Goal: Task Accomplishment & Management: Complete application form

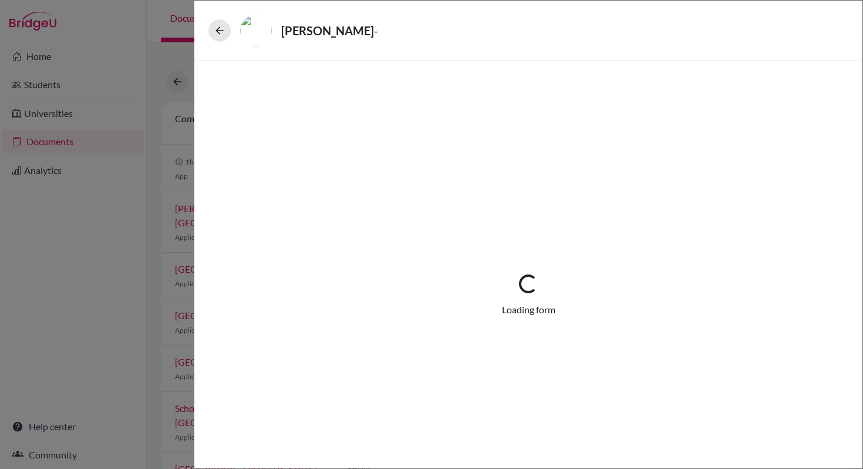
select select "1"
select select "690874"
select select "0"
select select "1"
select select "0"
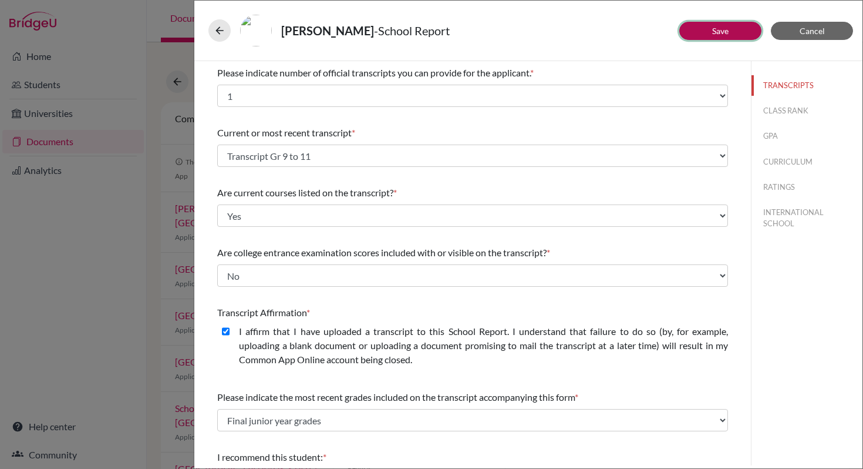
click at [740, 25] on button "Save" at bounding box center [720, 31] width 82 height 18
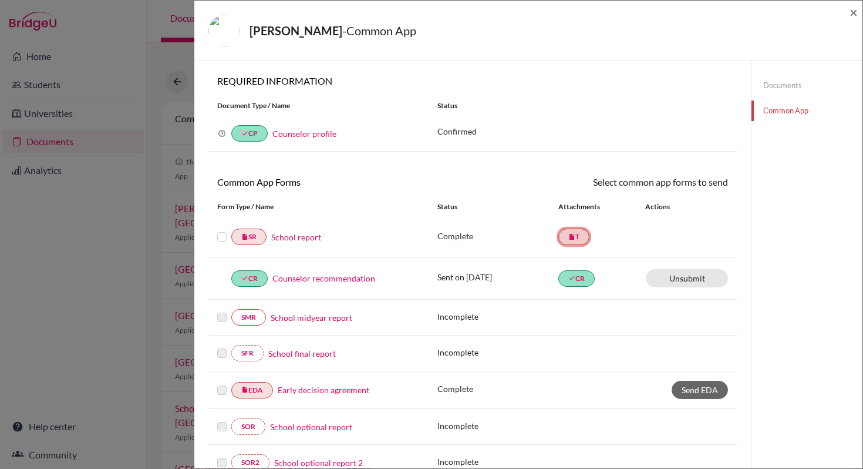
click at [568, 240] on link "insert_drive_file T" at bounding box center [573, 236] width 31 height 16
click at [319, 238] on link "School report" at bounding box center [296, 237] width 50 height 12
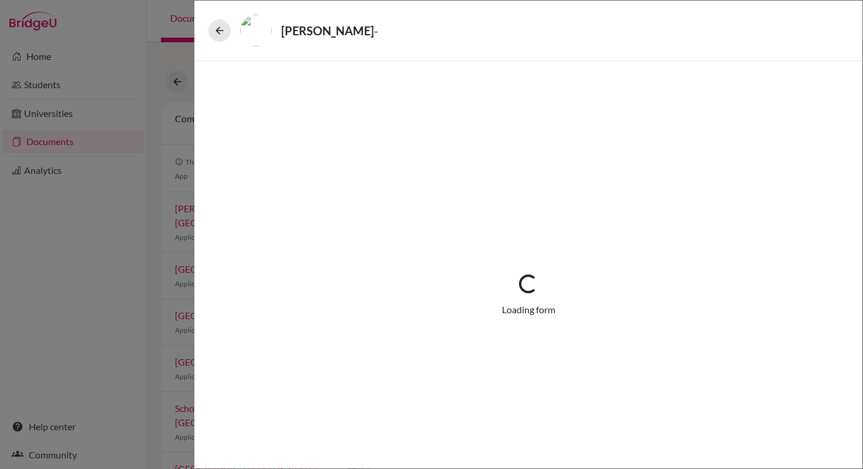
select select "1"
select select "690874"
select select "0"
select select "1"
select select "0"
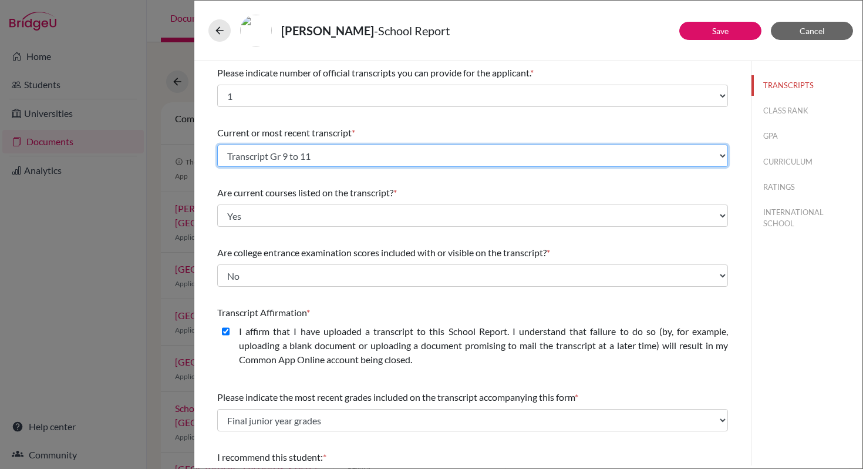
click at [297, 156] on select "Select existing document or upload a new one Transcript Gr 9 to 11 Upload New F…" at bounding box center [472, 155] width 511 height 22
click at [217, 144] on select "Select existing document or upload a new one Transcript Gr 9 to 11 Upload New F…" at bounding box center [472, 155] width 511 height 22
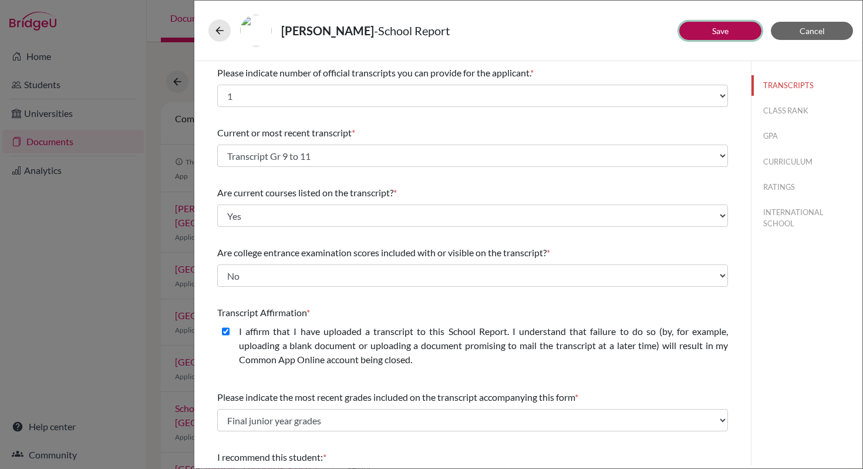
click at [730, 36] on button "Save" at bounding box center [720, 31] width 82 height 18
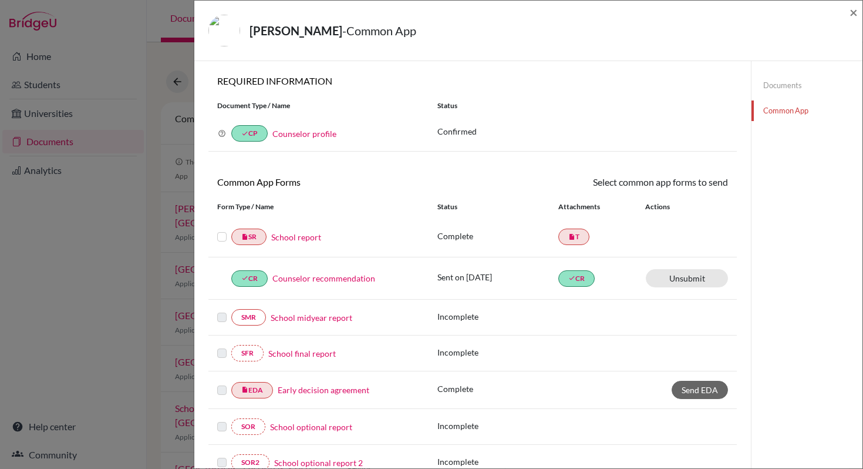
click at [223, 230] on label at bounding box center [221, 230] width 9 height 0
click at [0, 0] on input "checkbox" at bounding box center [0, 0] width 0 height 0
click at [709, 184] on link "Send" at bounding box center [703, 184] width 49 height 18
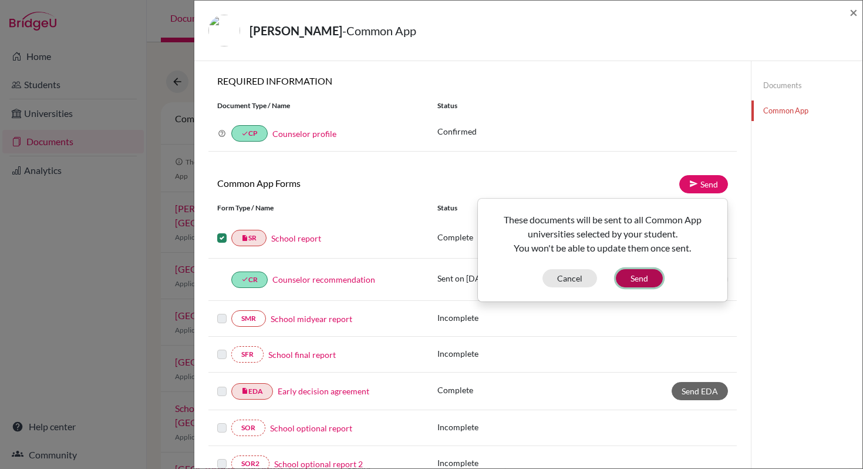
click at [646, 279] on button "Send" at bounding box center [639, 278] width 47 height 18
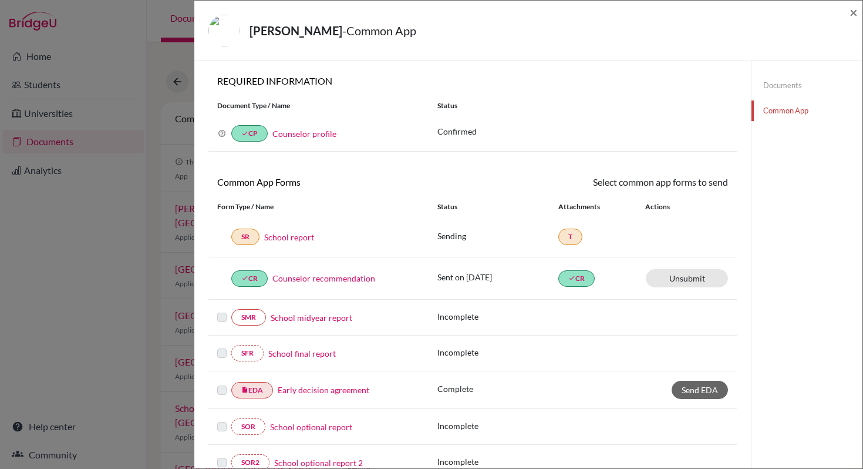
click at [298, 239] on link "School report" at bounding box center [289, 237] width 50 height 12
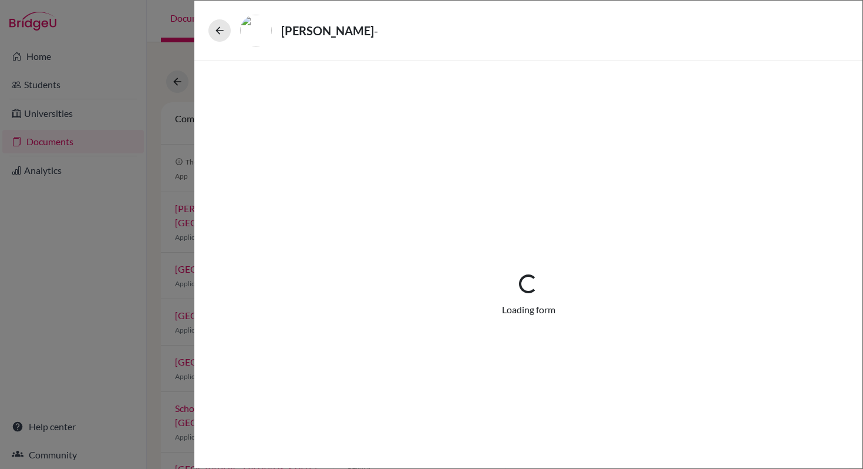
select select "1"
select select "690874"
select select "0"
select select "1"
select select "0"
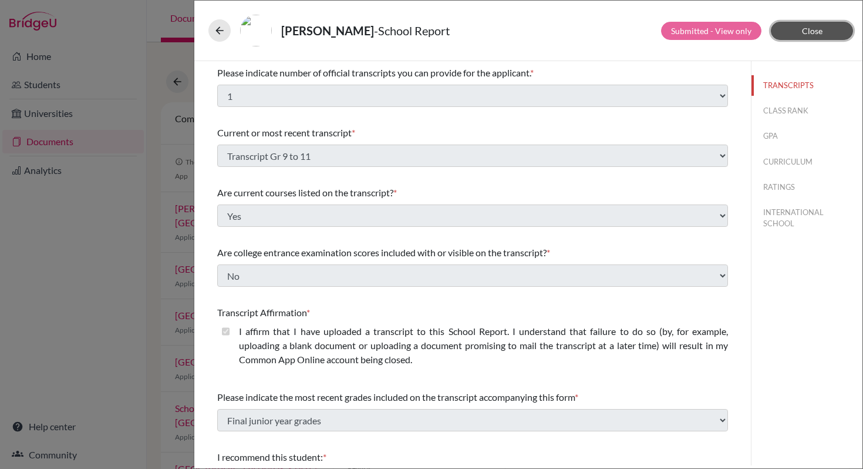
click at [815, 33] on span "Close" at bounding box center [812, 31] width 21 height 10
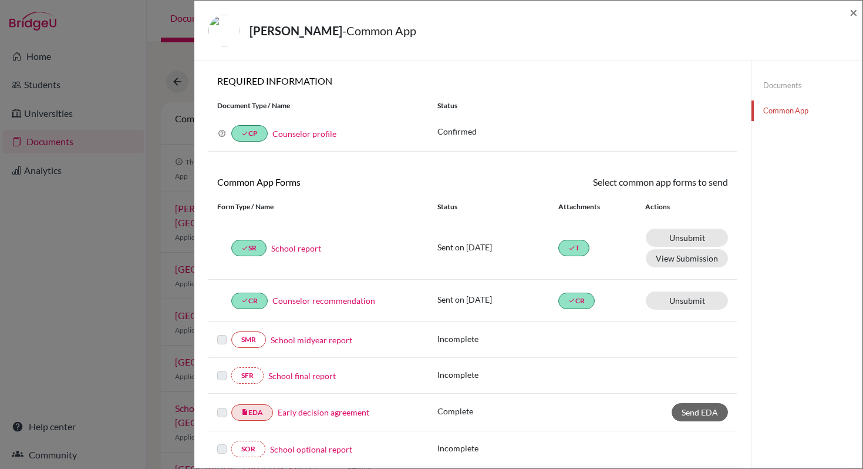
click at [793, 84] on link "Documents" at bounding box center [807, 85] width 111 height 21
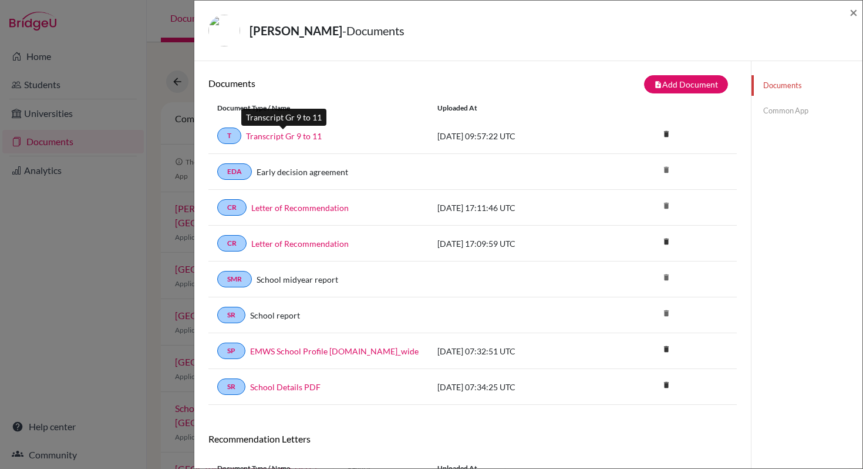
click at [308, 137] on link "Transcript Gr 9 to 11" at bounding box center [284, 136] width 76 height 12
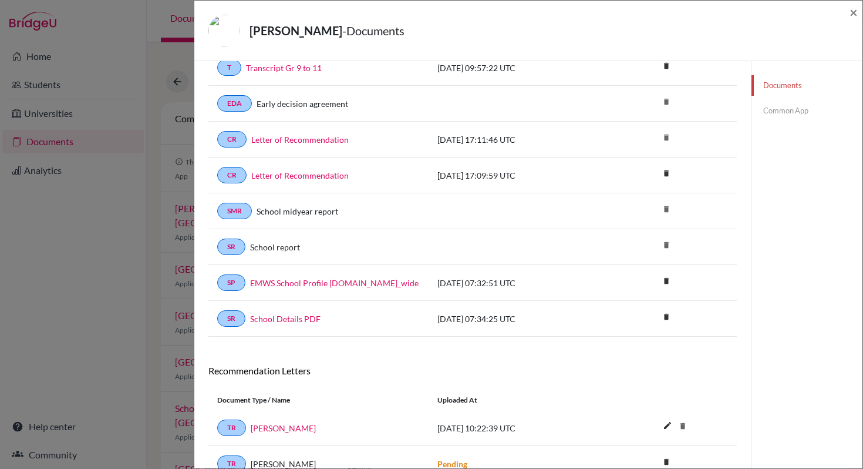
scroll to position [124, 0]
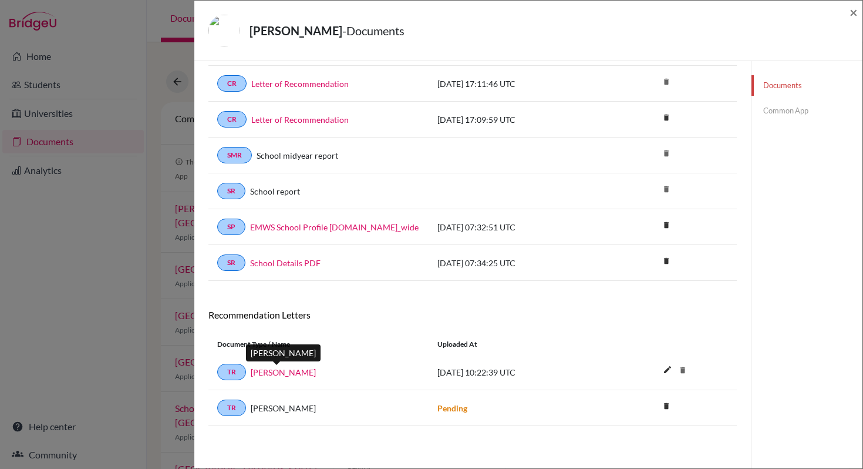
click at [285, 375] on link "[PERSON_NAME]" at bounding box center [283, 372] width 65 height 12
click at [852, 18] on span "×" at bounding box center [854, 12] width 8 height 17
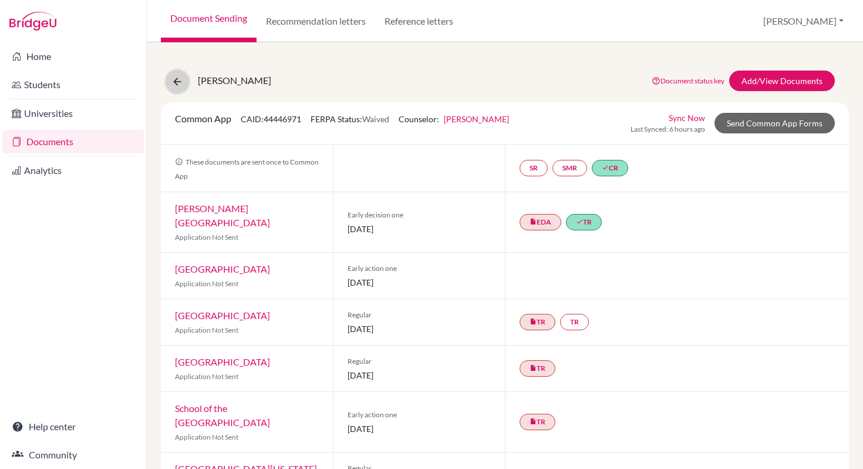
click at [177, 82] on icon at bounding box center [177, 82] width 12 height 12
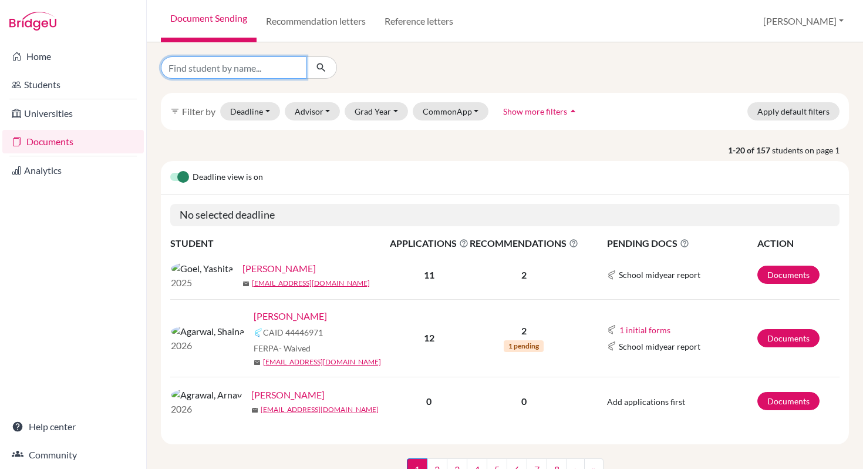
click at [215, 68] on input "Find student by name..." at bounding box center [234, 67] width 146 height 22
type input "Aninditha"
click button "submit" at bounding box center [321, 67] width 31 height 22
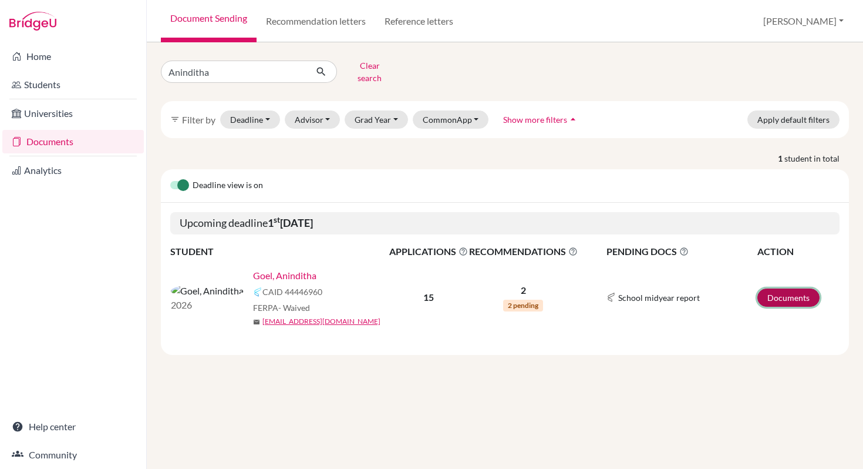
click at [775, 291] on link "Documents" at bounding box center [788, 297] width 62 height 18
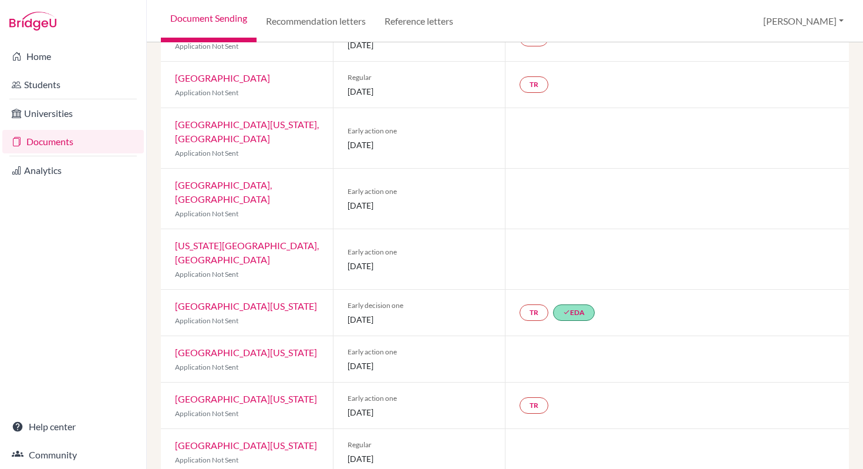
scroll to position [475, 0]
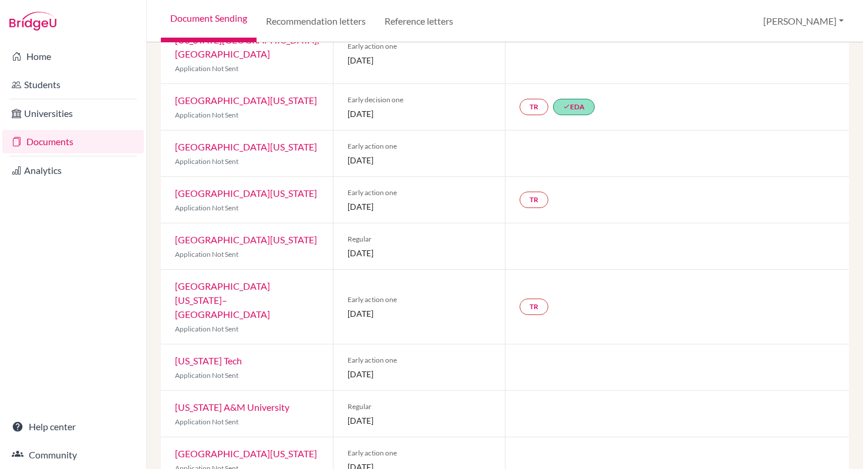
click at [254, 95] on link "University of Michigan" at bounding box center [246, 100] width 142 height 11
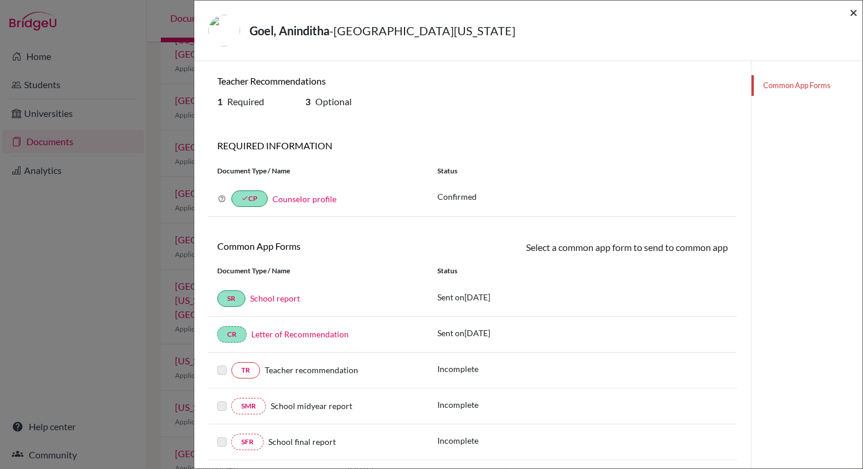
click at [852, 15] on span "×" at bounding box center [854, 12] width 8 height 17
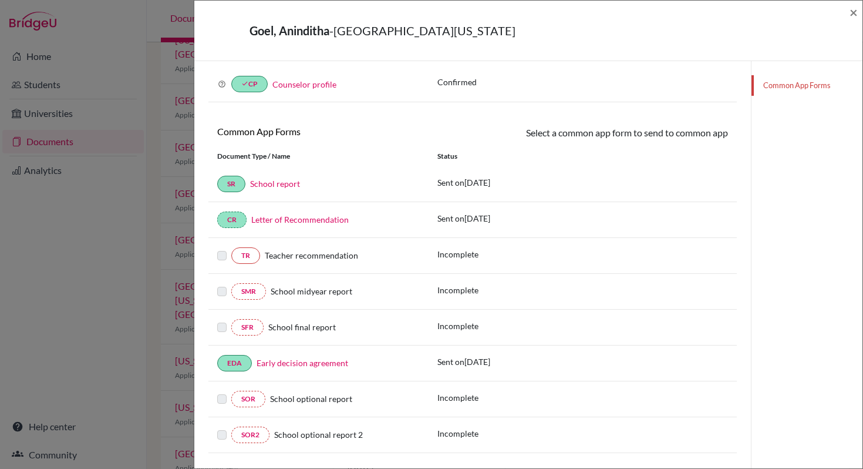
scroll to position [142, 0]
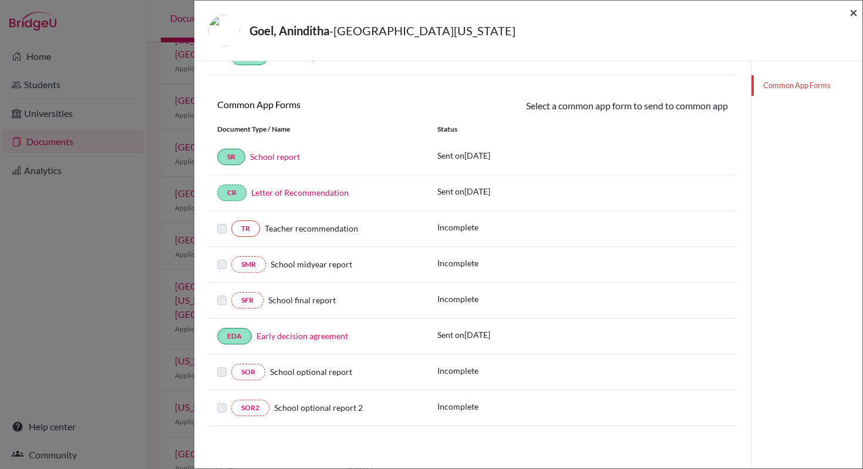
click at [855, 11] on span "×" at bounding box center [854, 12] width 8 height 17
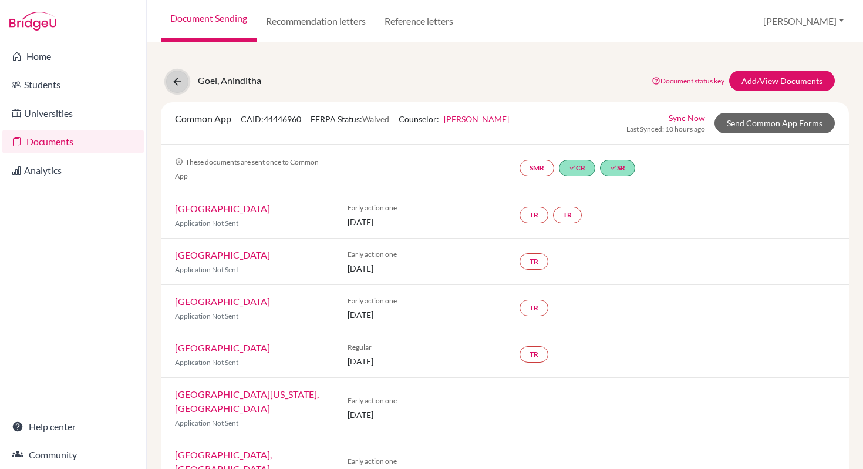
click at [180, 85] on icon at bounding box center [177, 82] width 12 height 12
